Goal: Task Accomplishment & Management: Manage account settings

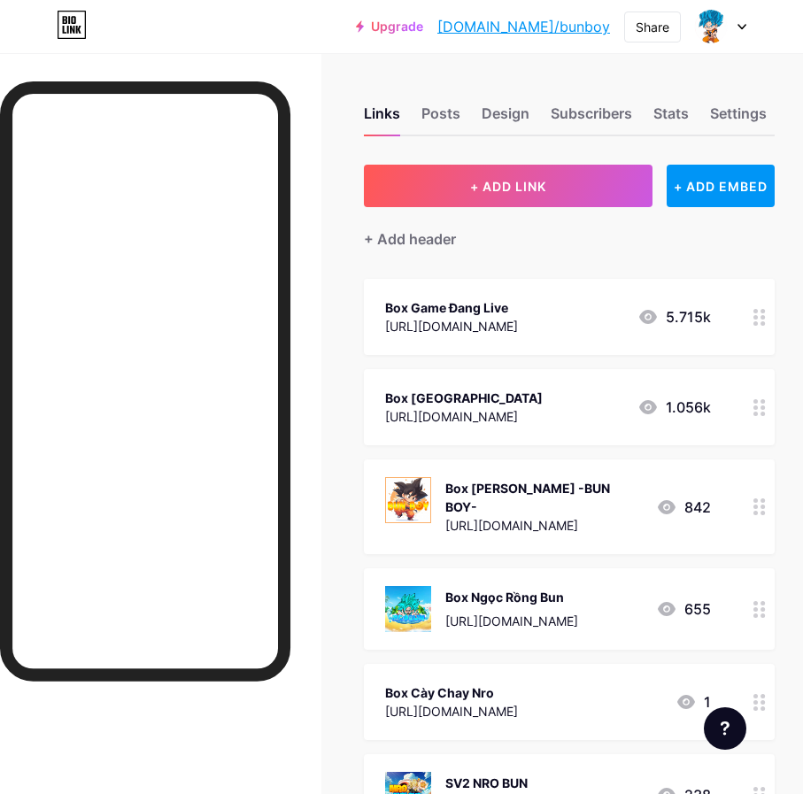
click at [464, 309] on div "Box Game Đang Live" at bounding box center [451, 307] width 133 height 19
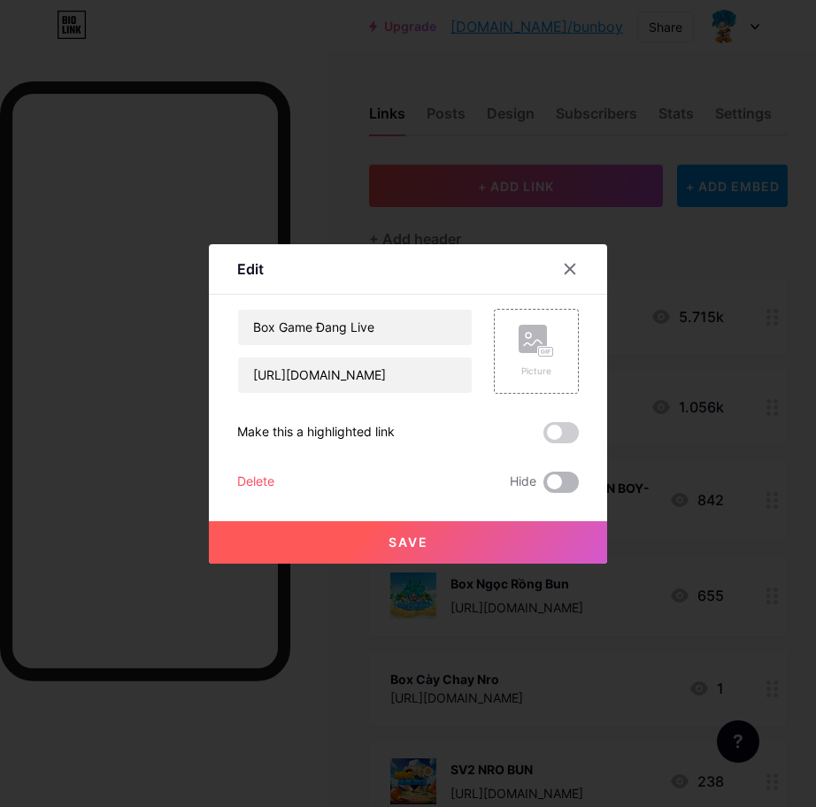
click at [553, 485] on span at bounding box center [561, 482] width 35 height 21
click at [544, 487] on input "checkbox" at bounding box center [544, 487] width 0 height 0
click at [527, 520] on div "Save" at bounding box center [408, 528] width 398 height 71
click at [522, 542] on button "Save" at bounding box center [408, 542] width 398 height 42
